Goal: Check status: Check status

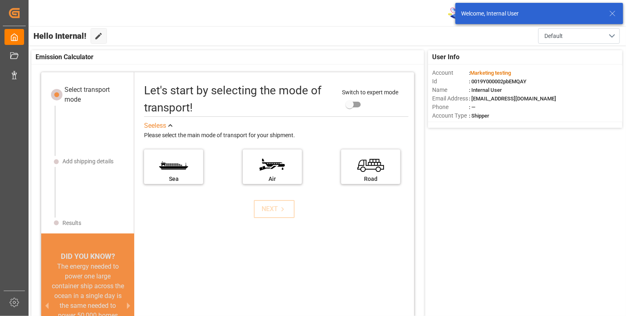
click at [613, 17] on icon at bounding box center [612, 14] width 10 height 10
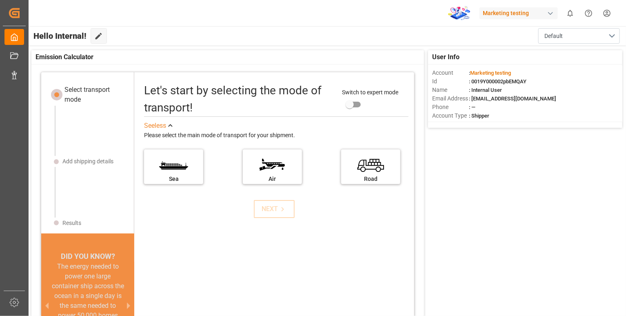
click at [537, 13] on div "Marketing testing" at bounding box center [518, 13] width 78 height 12
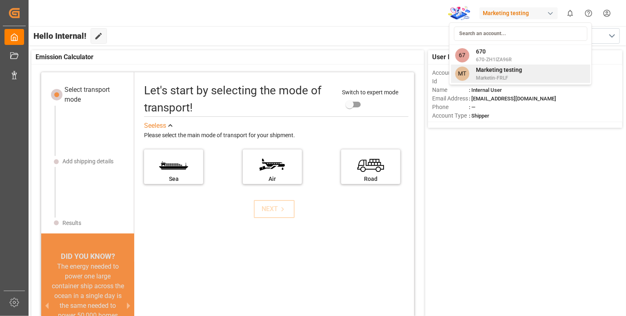
click at [503, 66] on span "Marketing testing" at bounding box center [499, 70] width 46 height 9
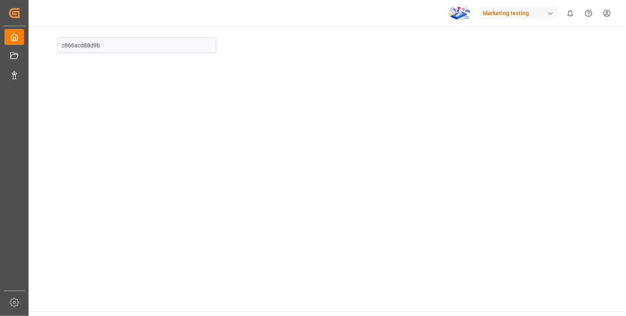
type input "Akshit tender"
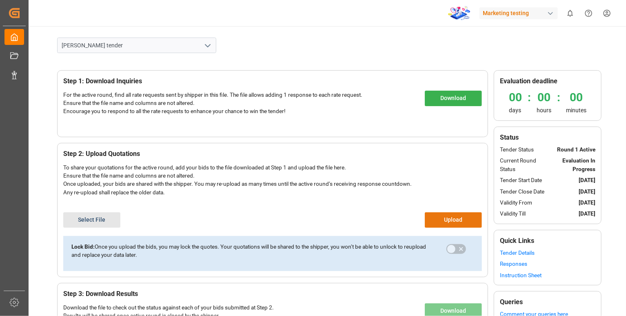
click at [206, 46] on icon "open menu" at bounding box center [208, 46] width 10 height 10
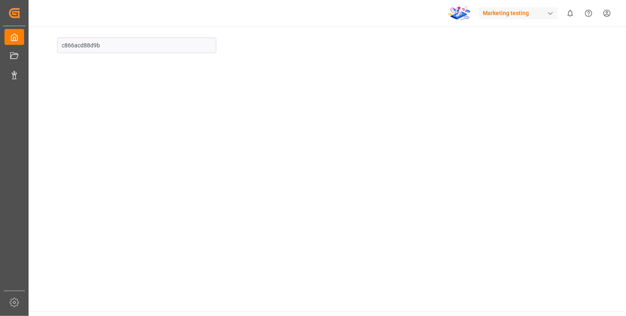
type input "Akshit tender"
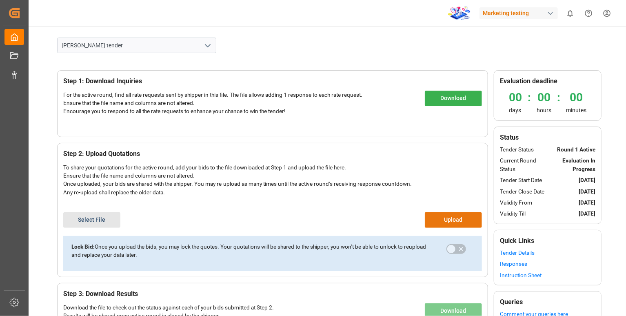
click at [207, 48] on icon "open menu" at bounding box center [208, 46] width 10 height 10
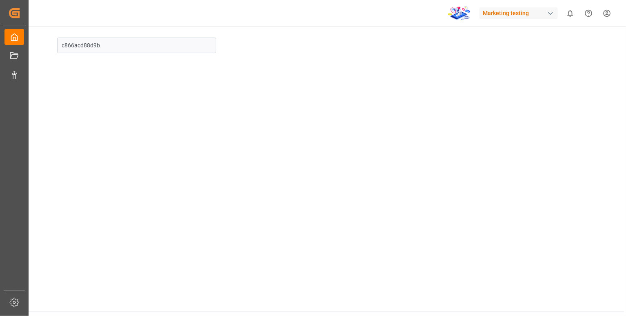
type input "[PERSON_NAME] tender"
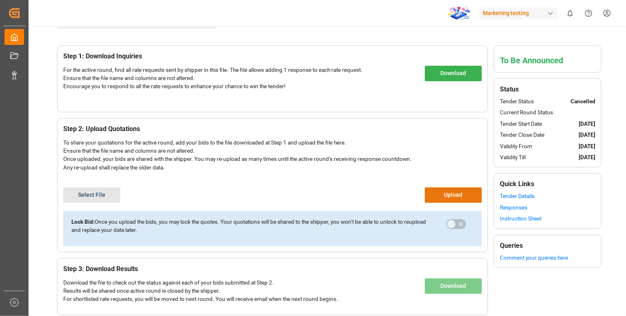
scroll to position [26, 0]
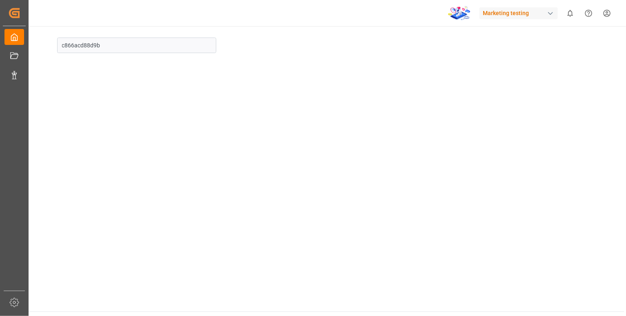
type input "[PERSON_NAME] tender"
click at [204, 48] on icon "open menu" at bounding box center [208, 46] width 10 height 10
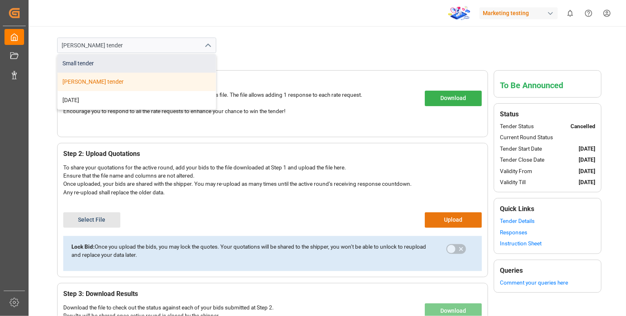
click at [185, 59] on div "Small tender" at bounding box center [137, 63] width 158 height 18
type input "Small tender"
